Goal: Task Accomplishment & Management: Complete application form

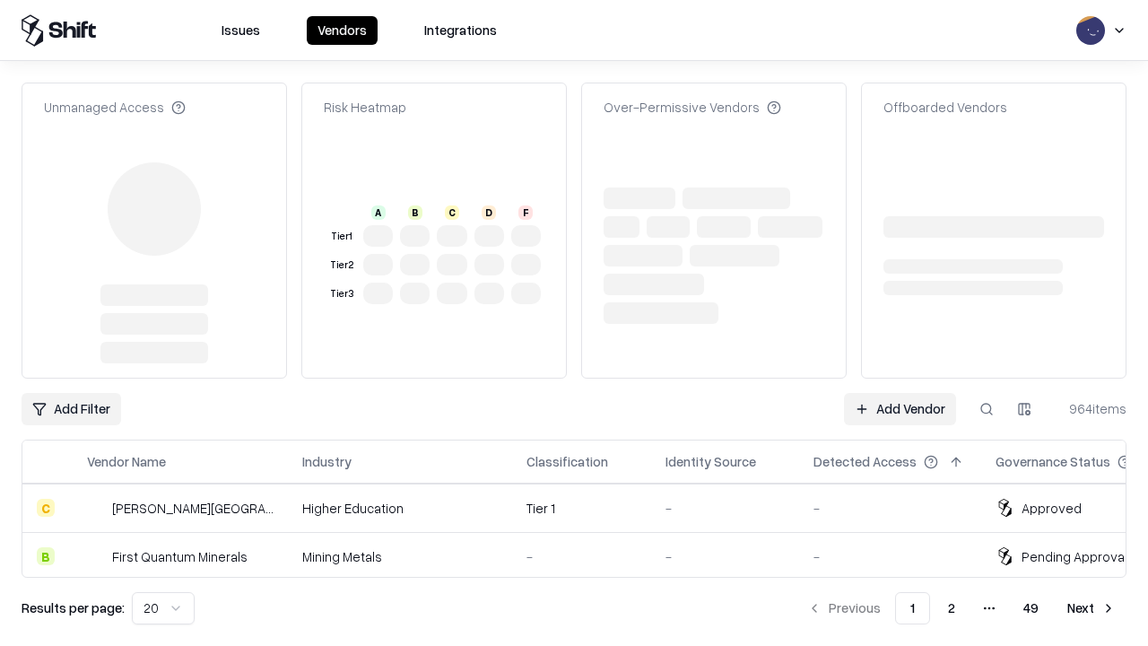
click at [900, 393] on link "Add Vendor" at bounding box center [900, 409] width 112 height 32
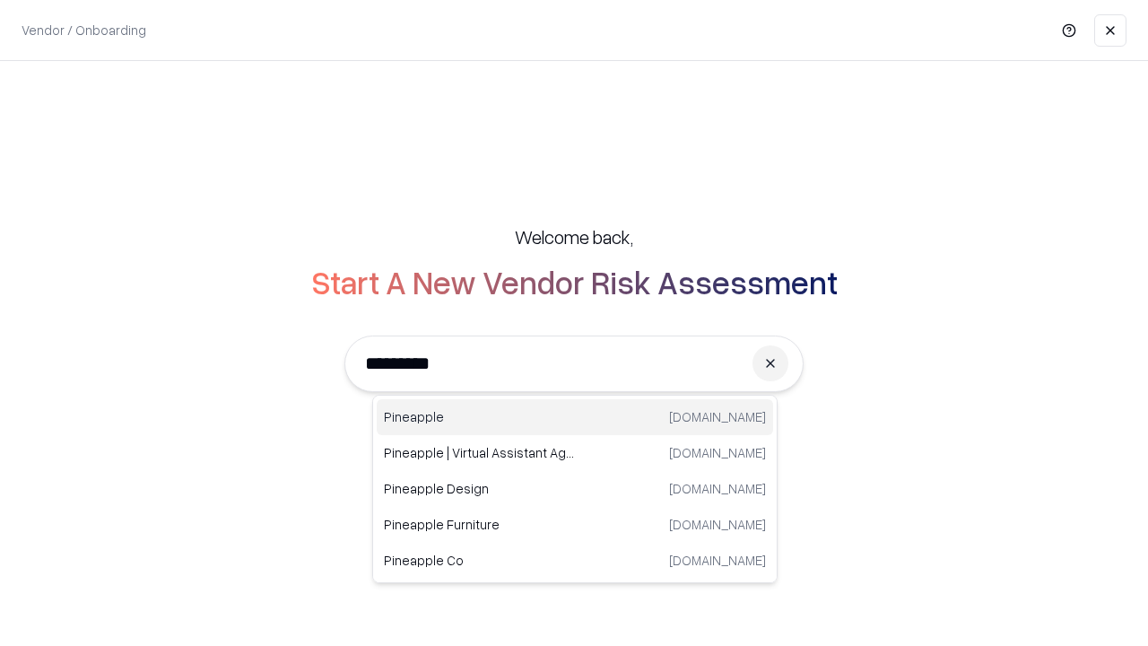
click at [575, 417] on div "Pineapple [DOMAIN_NAME]" at bounding box center [575, 417] width 396 height 36
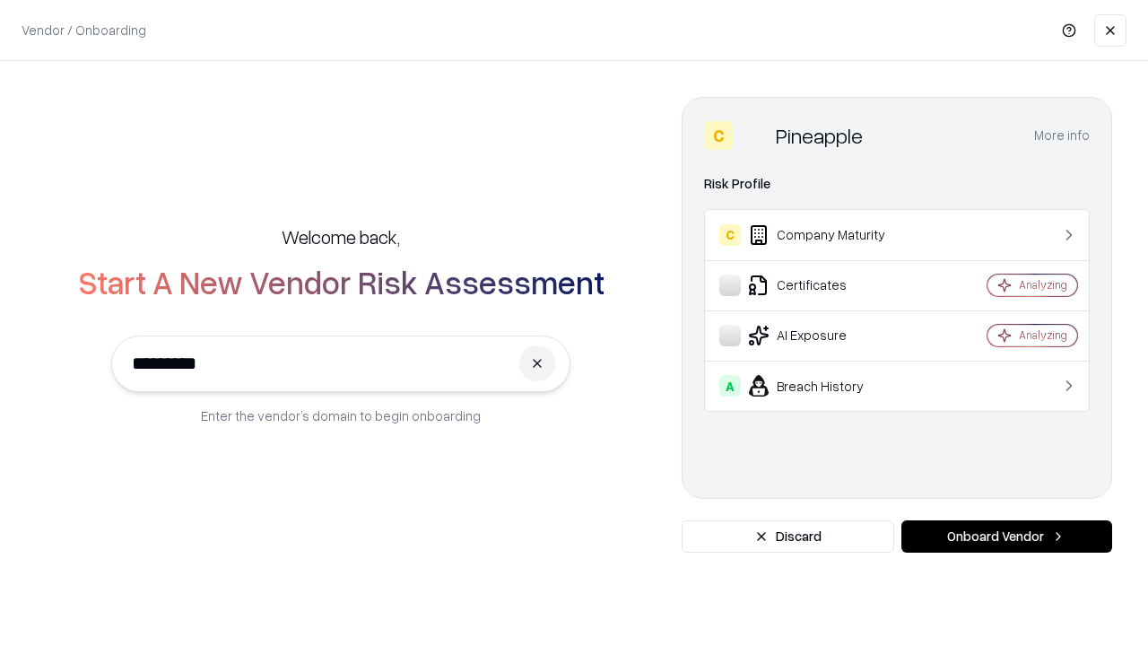
type input "*********"
click at [1006, 536] on button "Onboard Vendor" at bounding box center [1007, 536] width 211 height 32
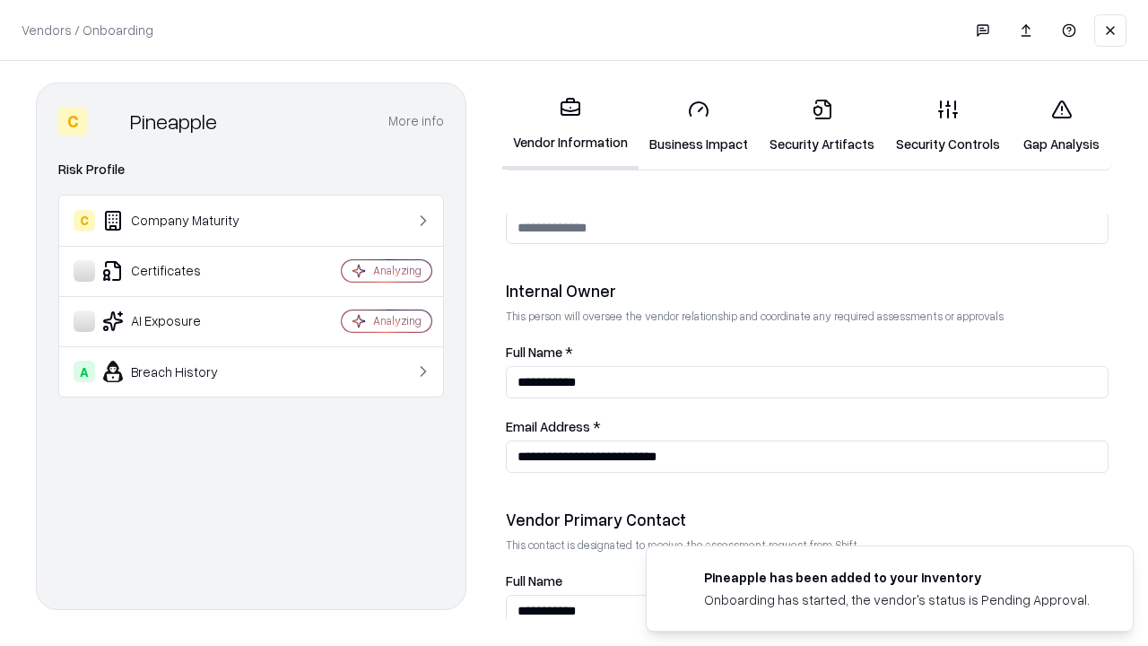
scroll to position [929, 0]
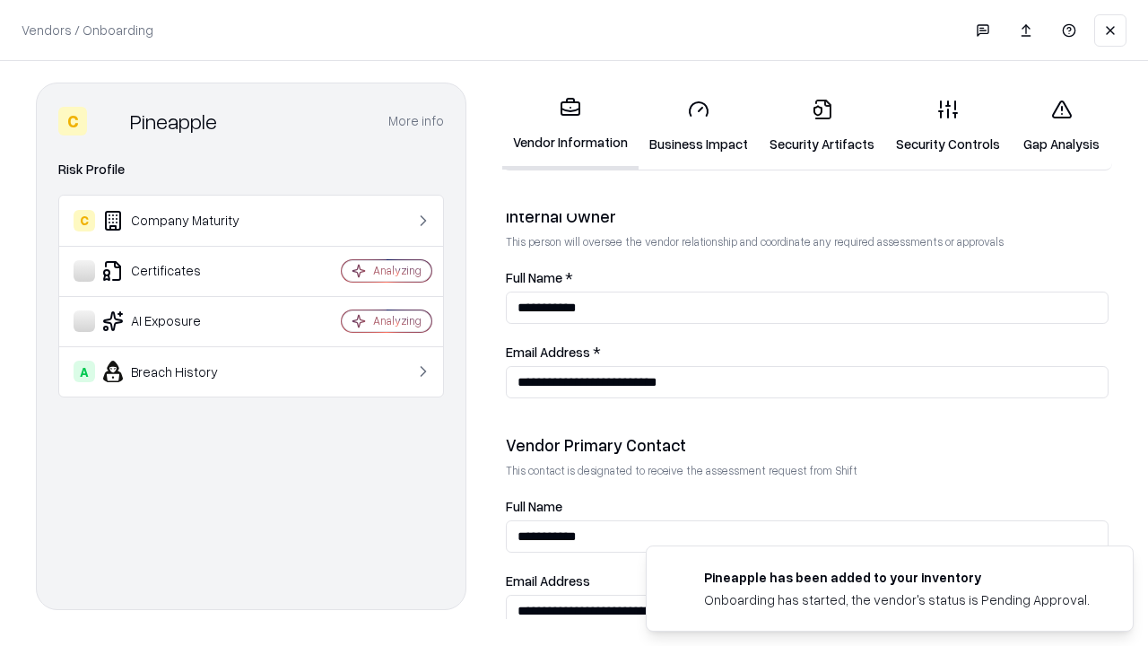
click at [822, 126] on link "Security Artifacts" at bounding box center [822, 125] width 126 height 83
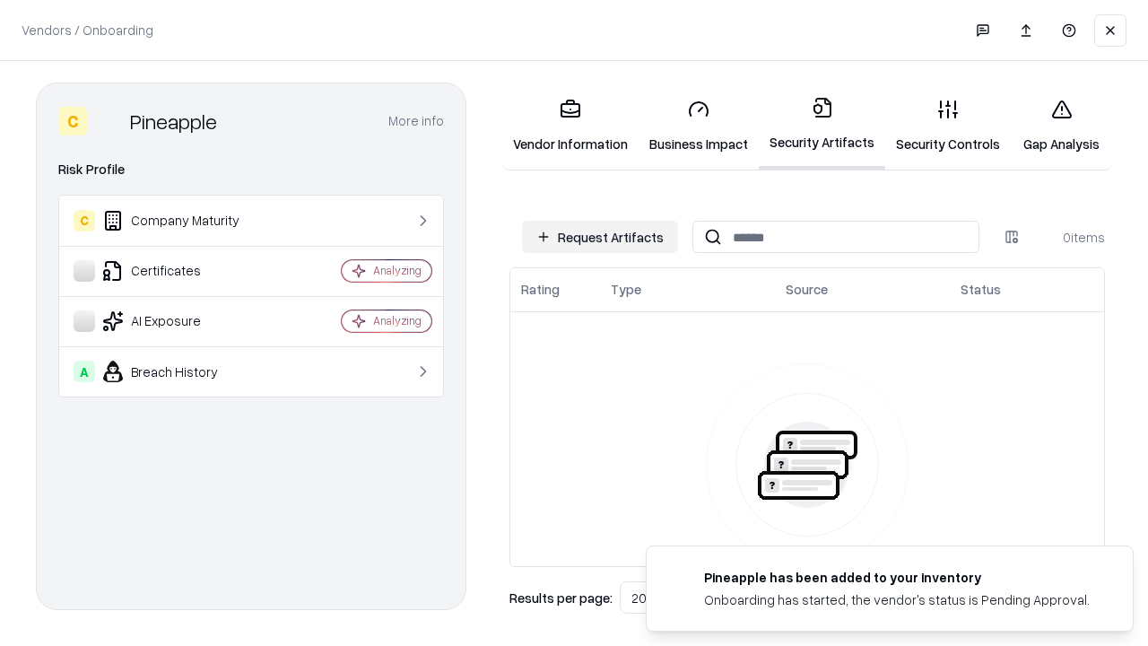
click at [600, 237] on button "Request Artifacts" at bounding box center [600, 237] width 156 height 32
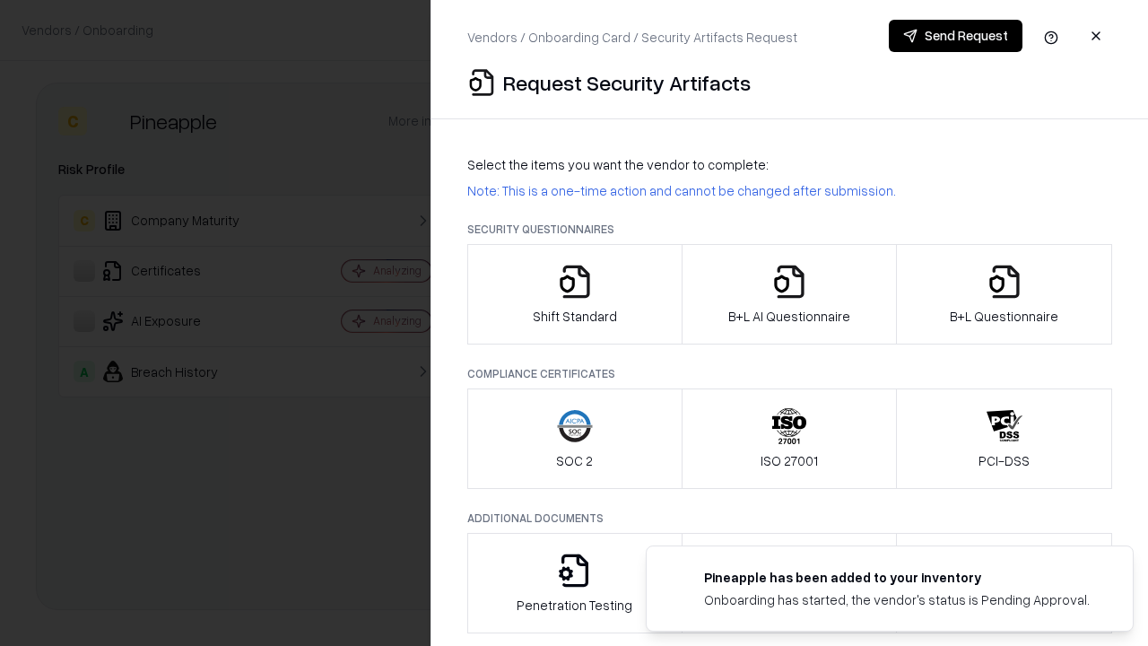
click at [1004, 294] on icon "button" at bounding box center [1005, 282] width 36 height 36
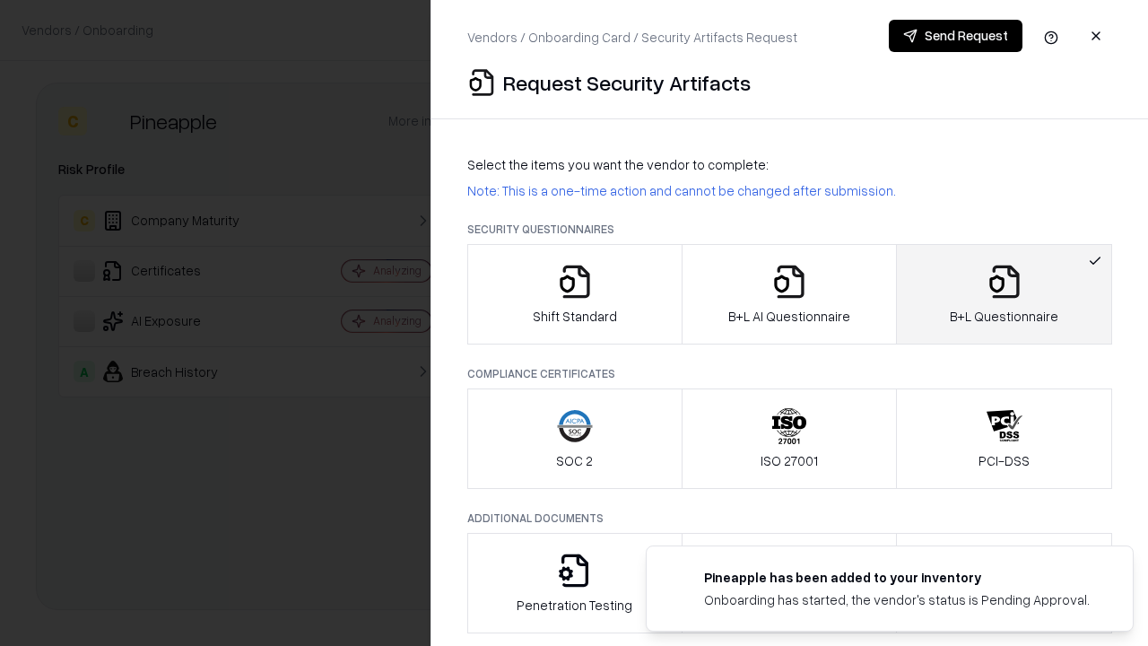
click at [789, 294] on icon "button" at bounding box center [789, 282] width 36 height 36
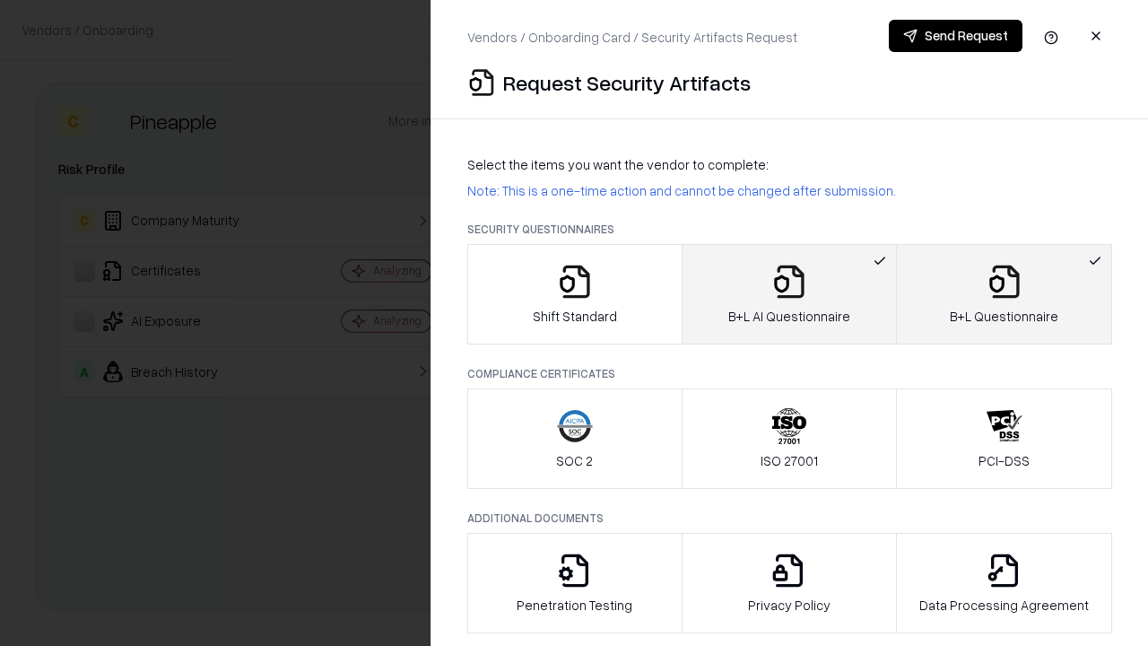
click at [955, 36] on button "Send Request" at bounding box center [956, 36] width 134 height 32
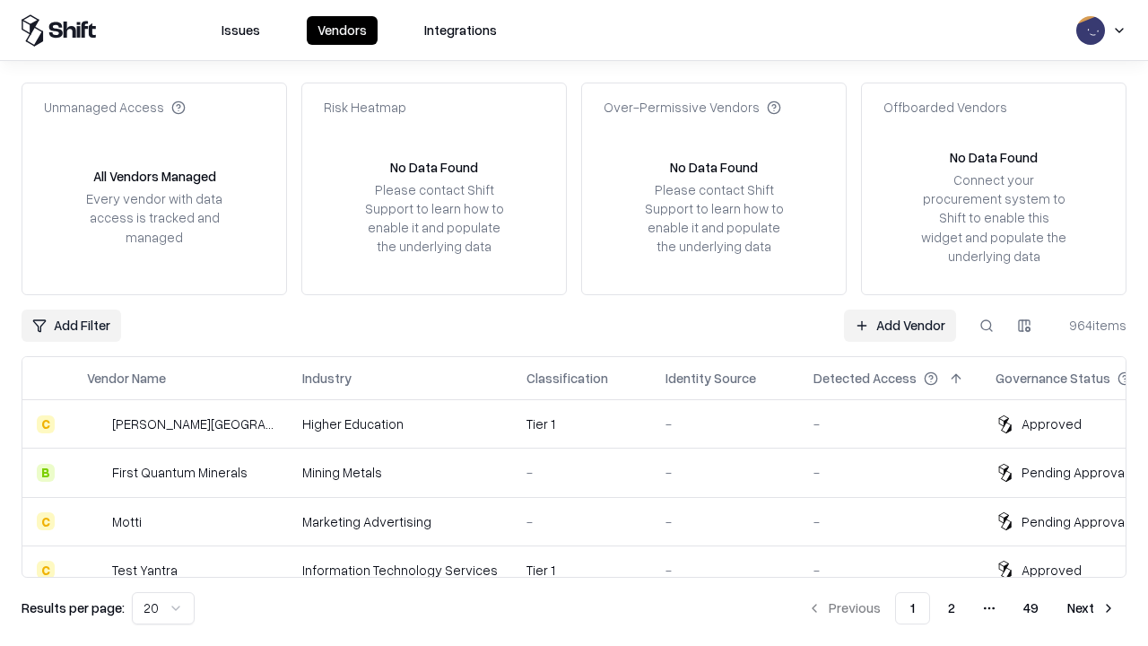
click at [900, 325] on link "Add Vendor" at bounding box center [900, 325] width 112 height 32
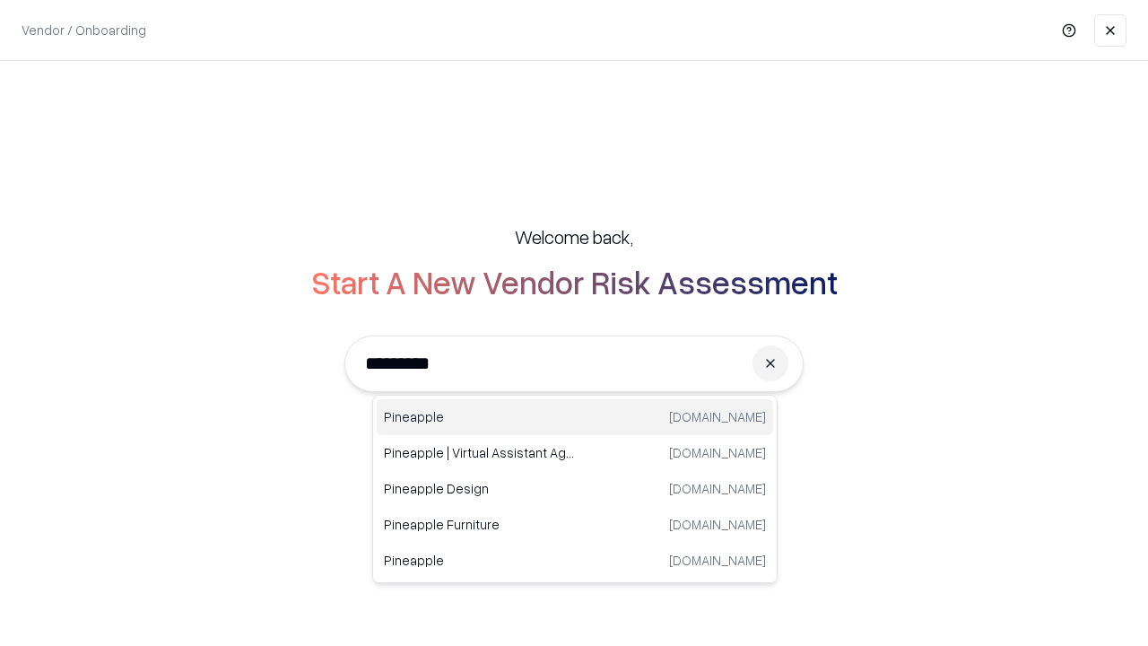
click at [575, 417] on div "Pineapple [DOMAIN_NAME]" at bounding box center [575, 417] width 396 height 36
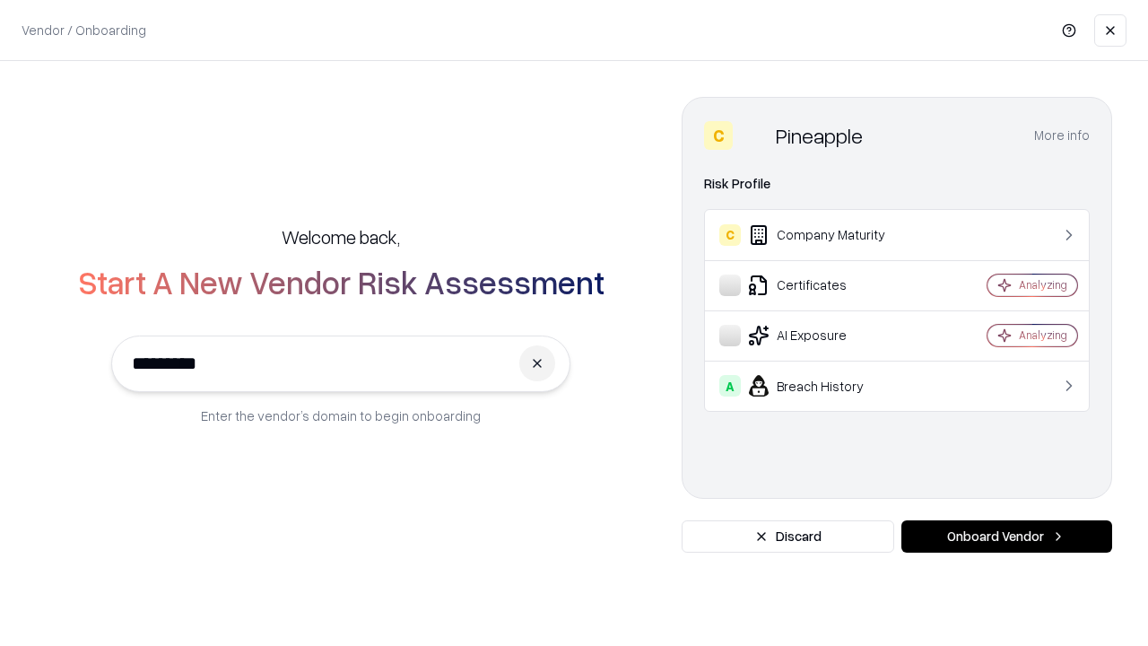
type input "*********"
click at [1006, 536] on button "Onboard Vendor" at bounding box center [1007, 536] width 211 height 32
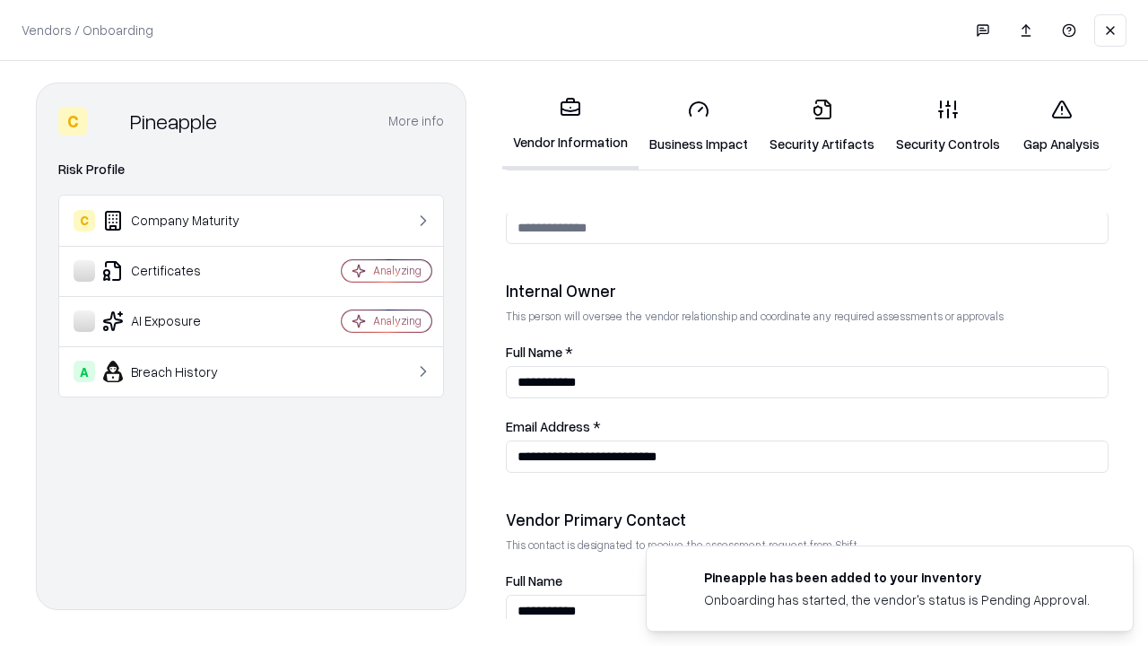
scroll to position [929, 0]
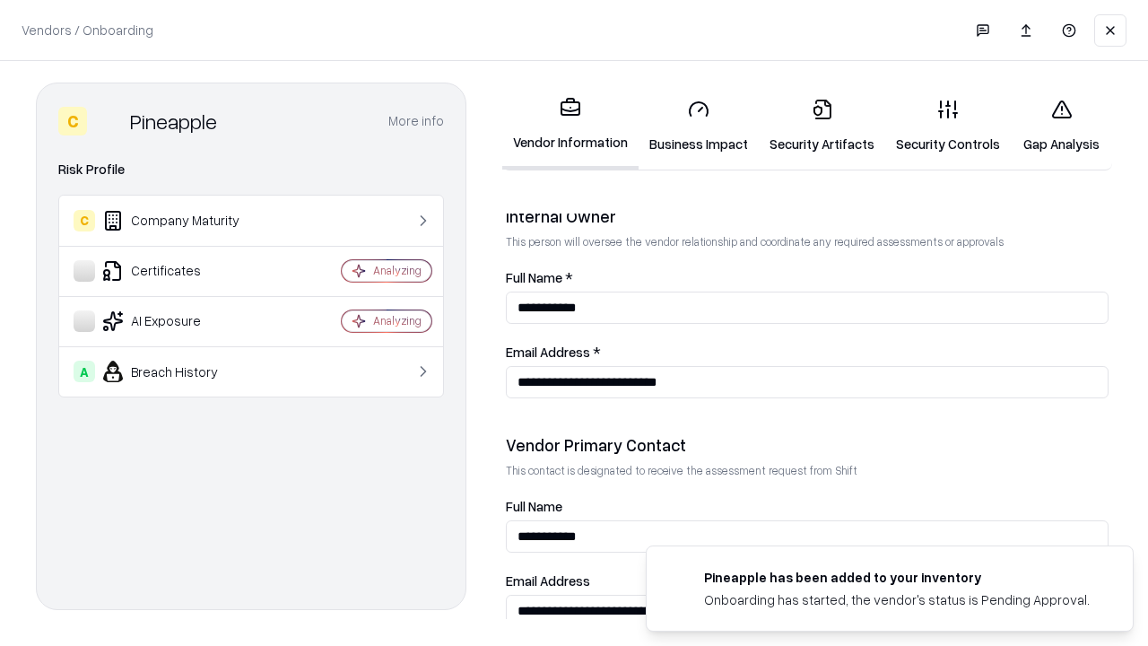
click at [1061, 126] on link "Gap Analysis" at bounding box center [1061, 125] width 101 height 83
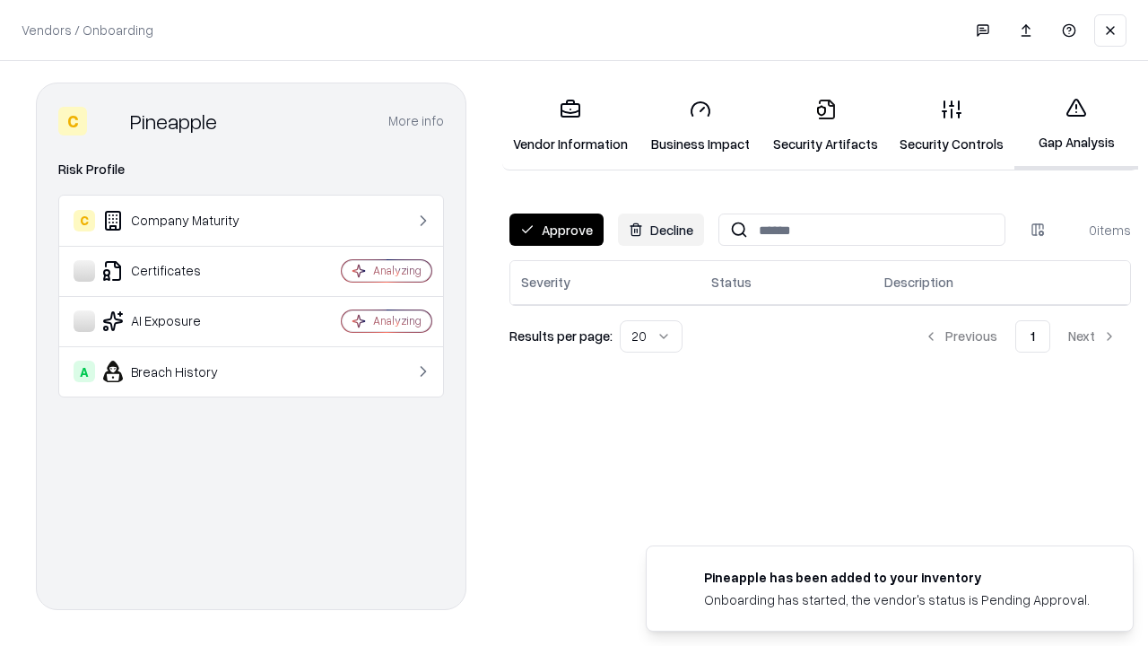
click at [556, 230] on button "Approve" at bounding box center [557, 229] width 94 height 32
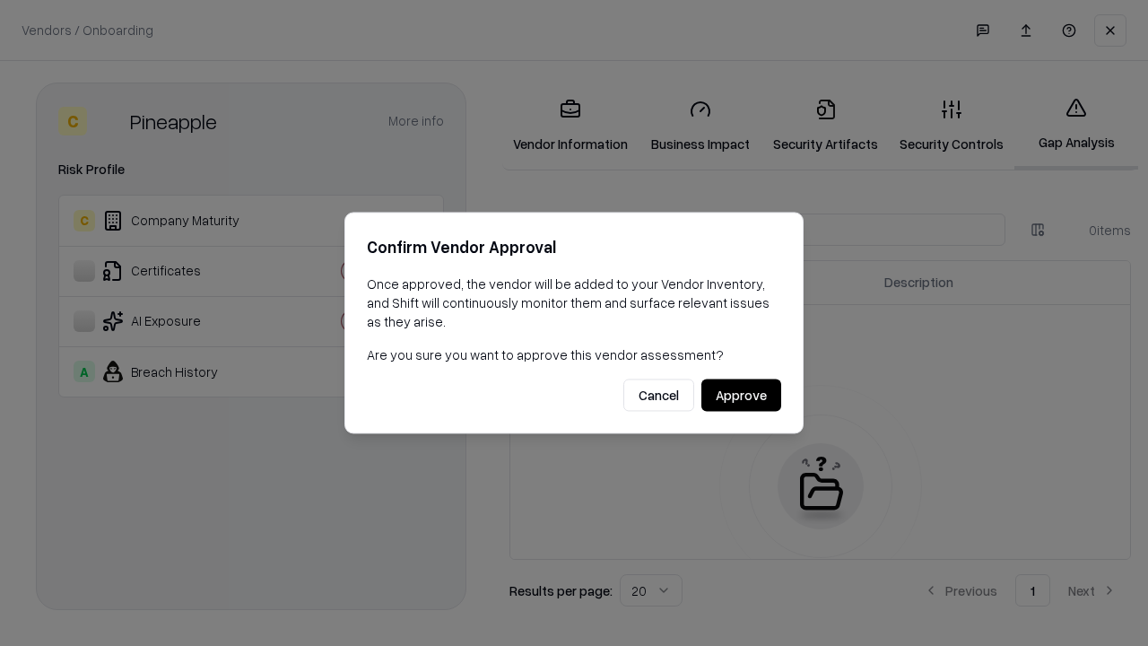
click at [741, 395] on button "Approve" at bounding box center [741, 395] width 80 height 32
